Goal: Transaction & Acquisition: Subscribe to service/newsletter

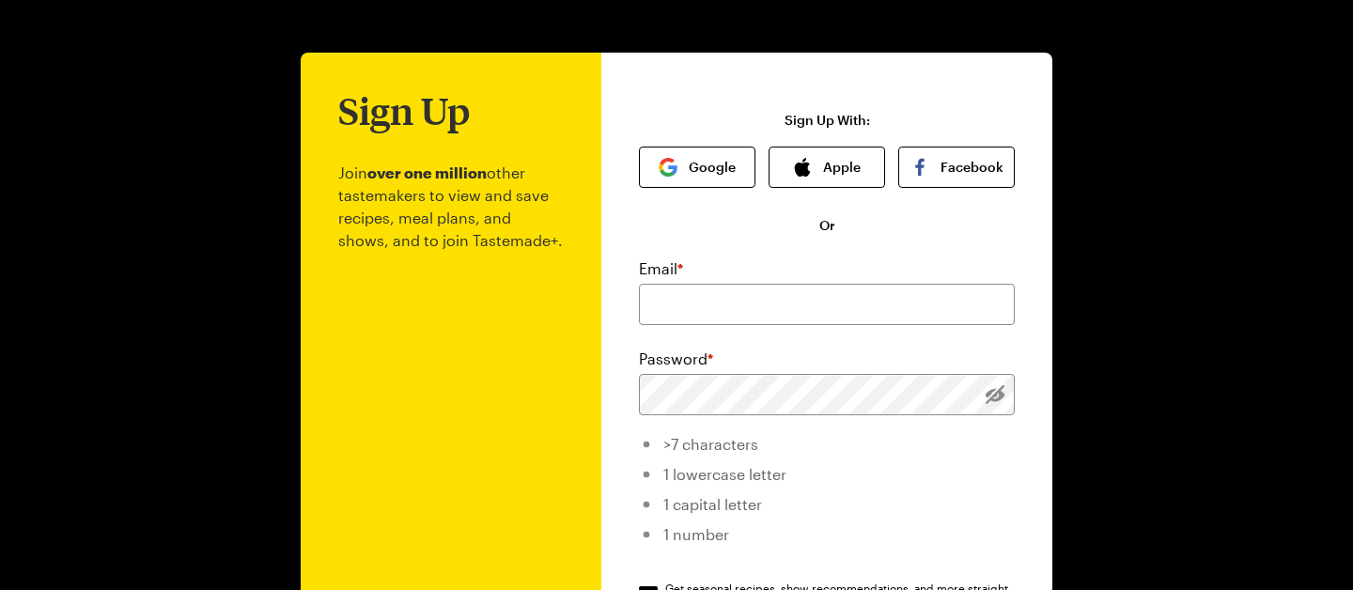
click at [229, 300] on div "Sign Up Join over one million other tastemakers to view and save recipes, meal …" at bounding box center [676, 440] width 1353 height 880
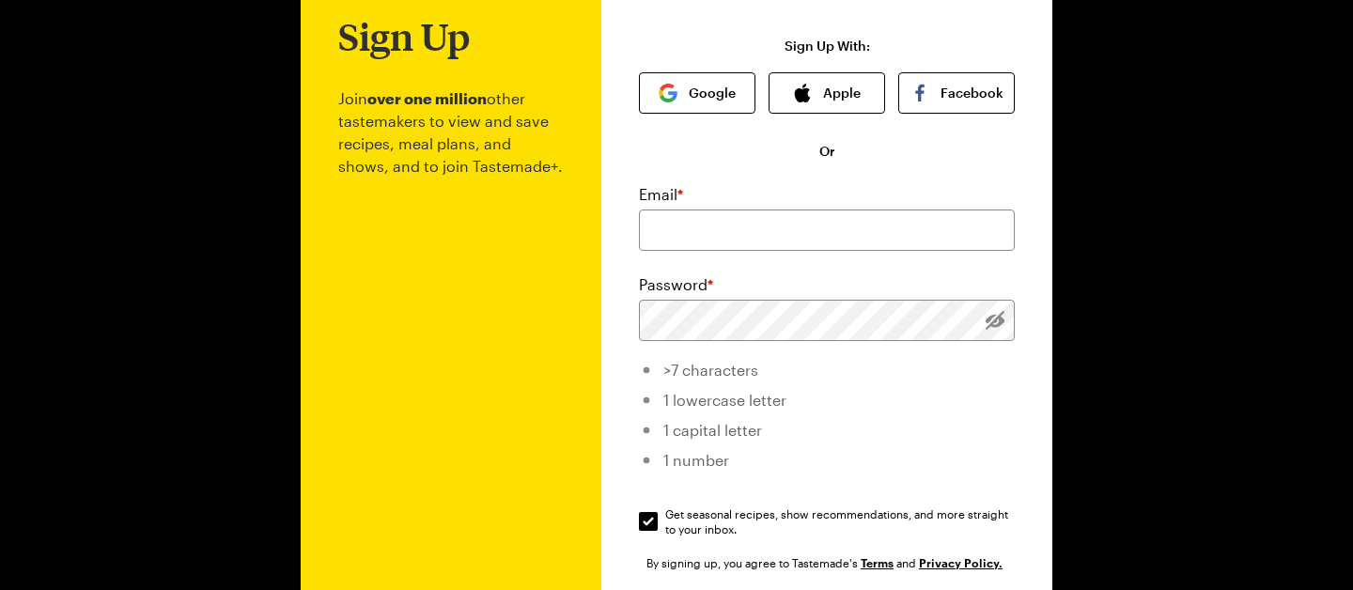
scroll to position [93, 0]
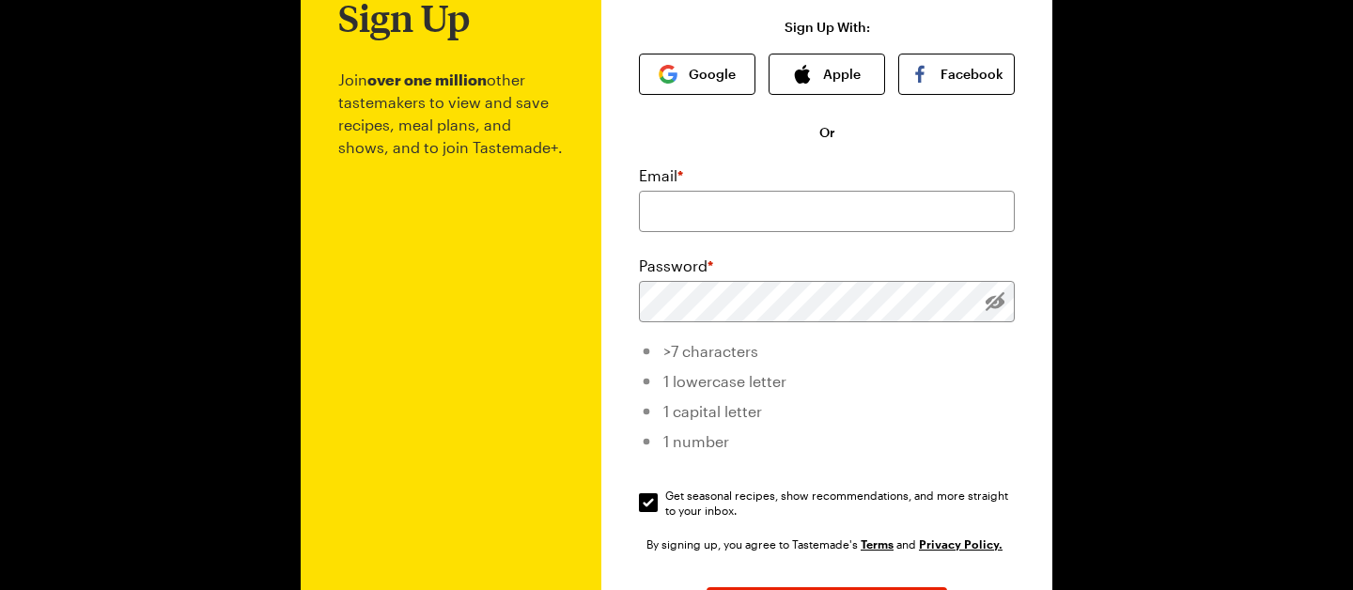
click at [232, 346] on div "Sign Up Join over one million other tastemakers to view and save recipes, meal …" at bounding box center [676, 347] width 1353 height 880
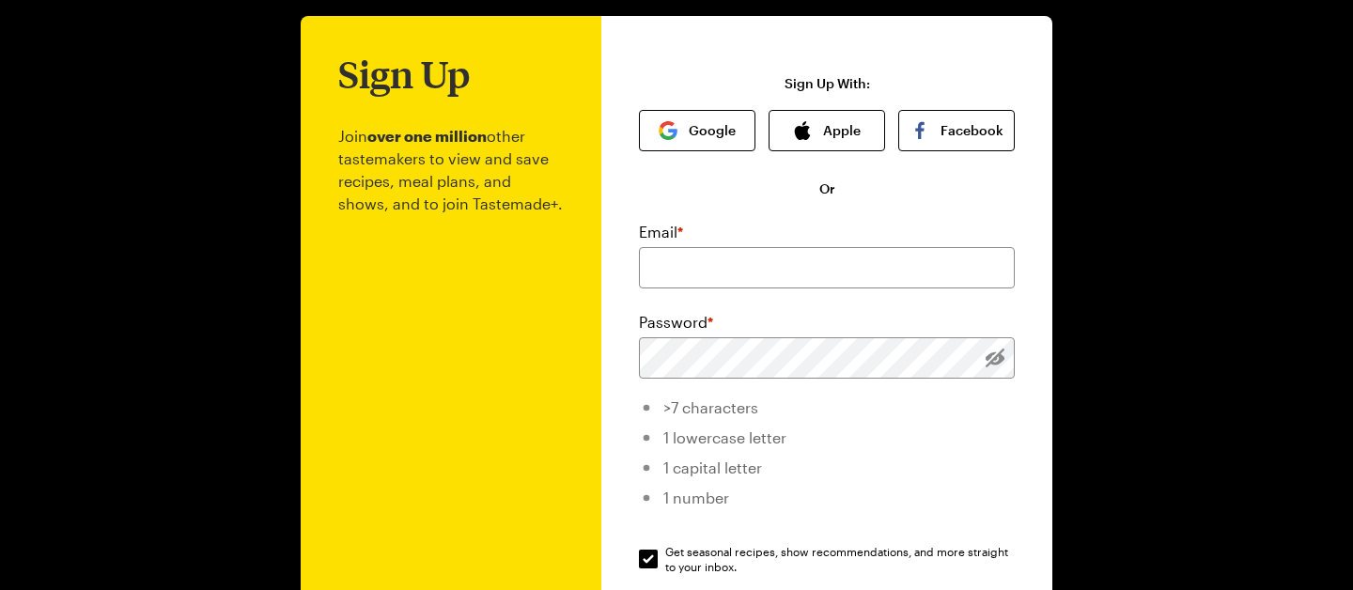
scroll to position [34, 0]
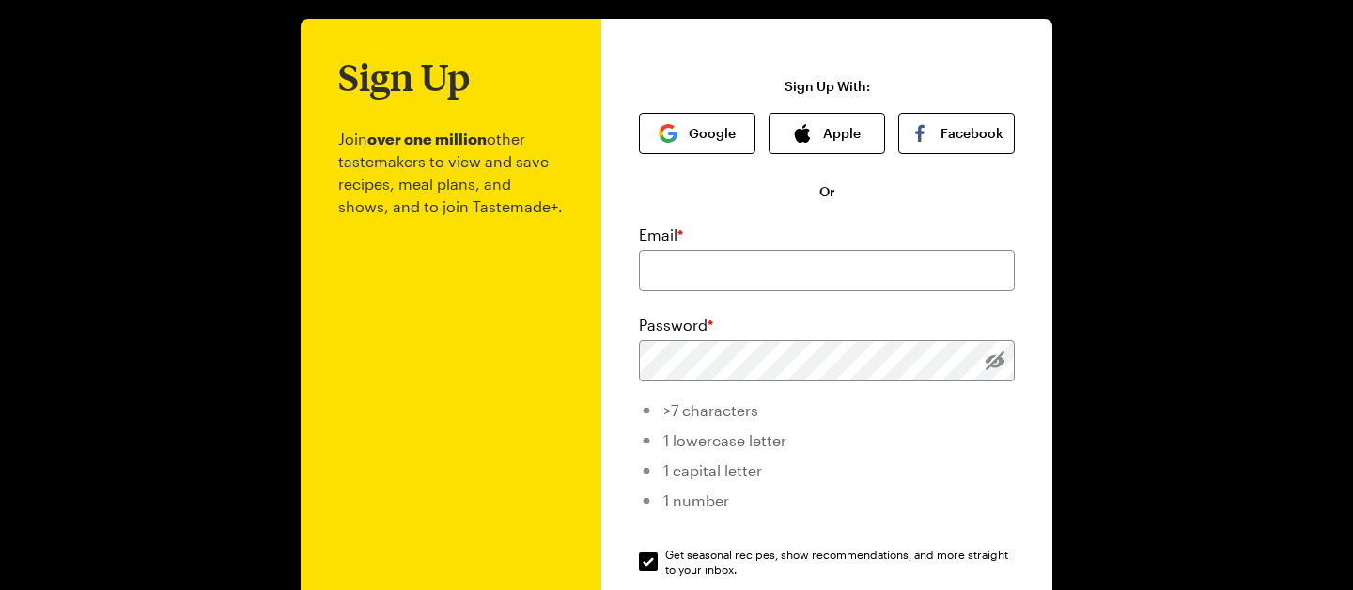
click at [231, 211] on div "Sign Up Join over one million other tastemakers to view and save recipes, meal …" at bounding box center [676, 406] width 1353 height 880
click at [1288, 289] on div "Sign Up Join over one million other tastemakers to view and save recipes, meal …" at bounding box center [676, 406] width 1353 height 880
click at [149, 310] on div "Sign Up Join over one million other tastemakers to view and save recipes, meal …" at bounding box center [676, 406] width 1353 height 880
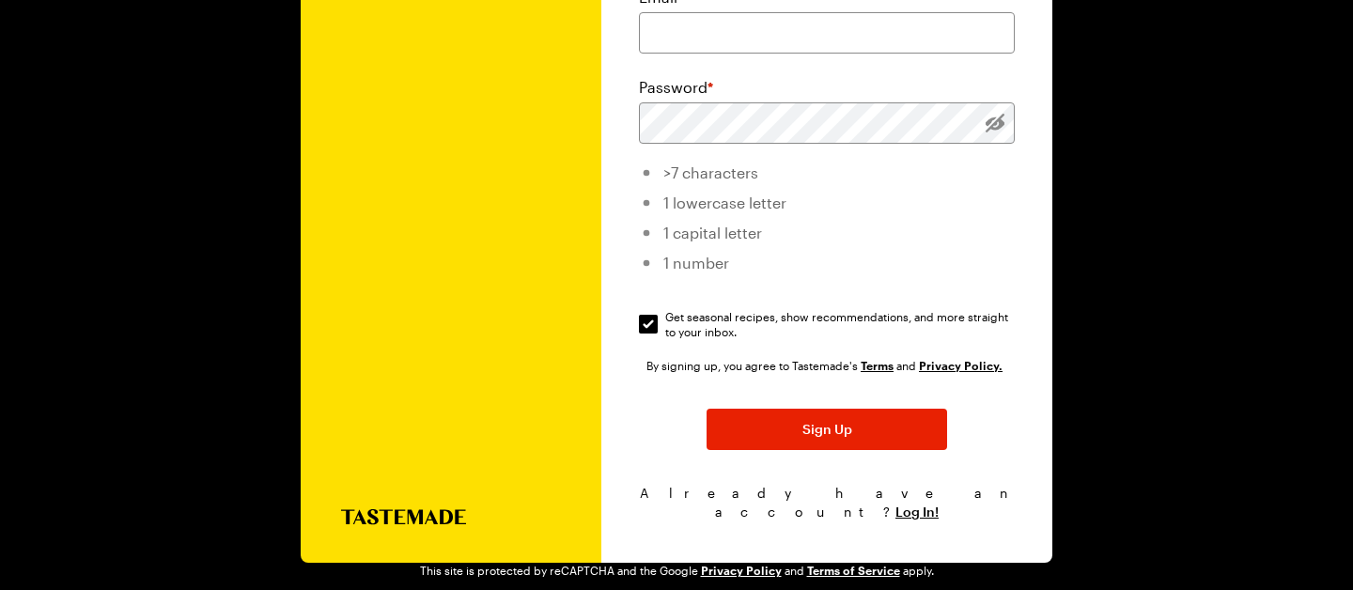
scroll to position [0, 0]
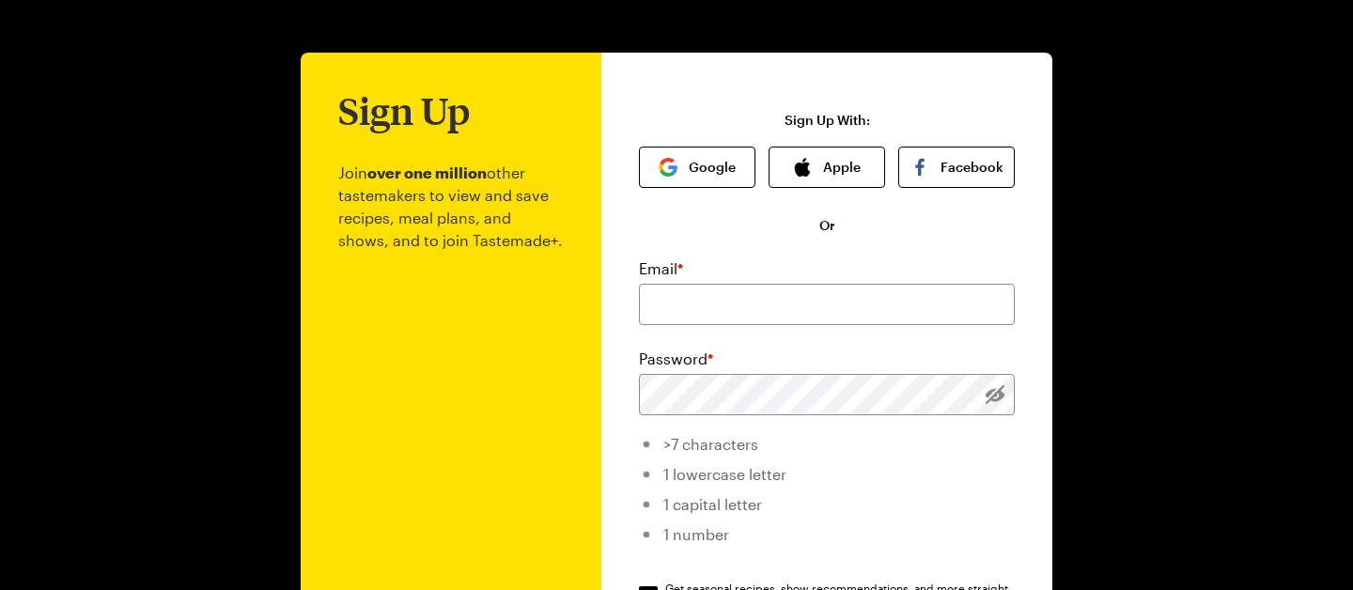
click at [314, 366] on div "Sign Up Join over one million other tastemakers to view and save recipes, meal …" at bounding box center [451, 444] width 301 height 782
click at [245, 341] on div "Sign Up Join over one million other tastemakers to view and save recipes, meal …" at bounding box center [676, 440] width 1353 height 880
click at [189, 137] on div "Sign Up Join over one million other tastemakers to view and save recipes, meal …" at bounding box center [676, 440] width 1353 height 880
click at [485, 234] on p "Join over one million other tastemakers to view and save recipes, meal plans, a…" at bounding box center [451, 456] width 226 height 649
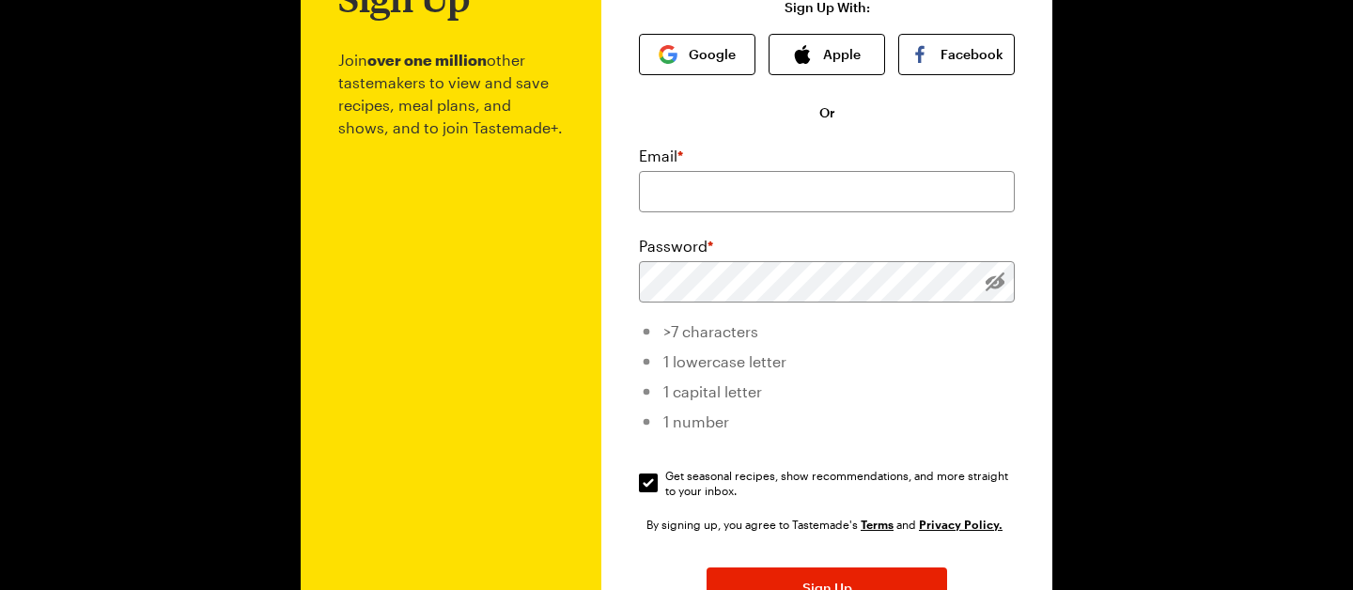
scroll to position [115, 0]
